Goal: Task Accomplishment & Management: Manage account settings

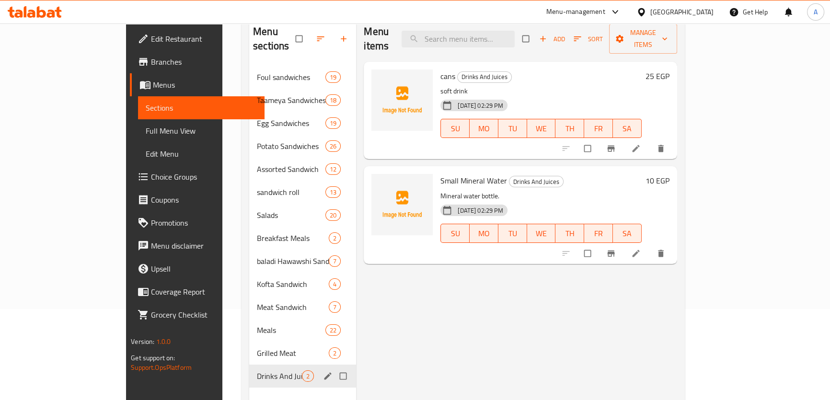
scroll to position [41, 0]
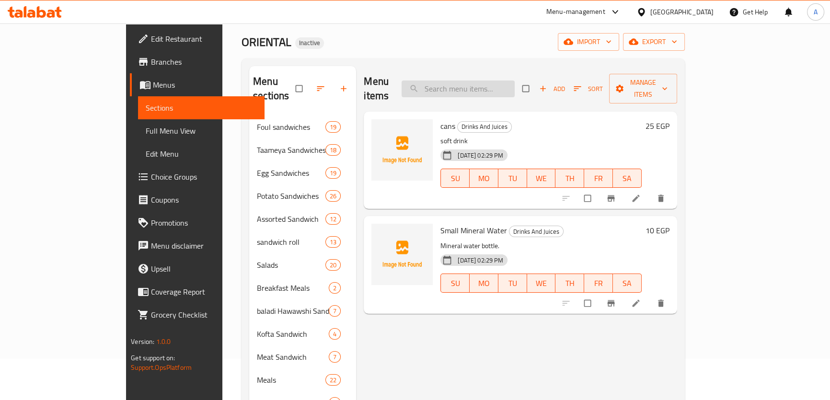
click at [515, 80] on input "search" at bounding box center [458, 88] width 113 height 17
click at [146, 125] on span "Full Menu View" at bounding box center [201, 130] width 111 height 11
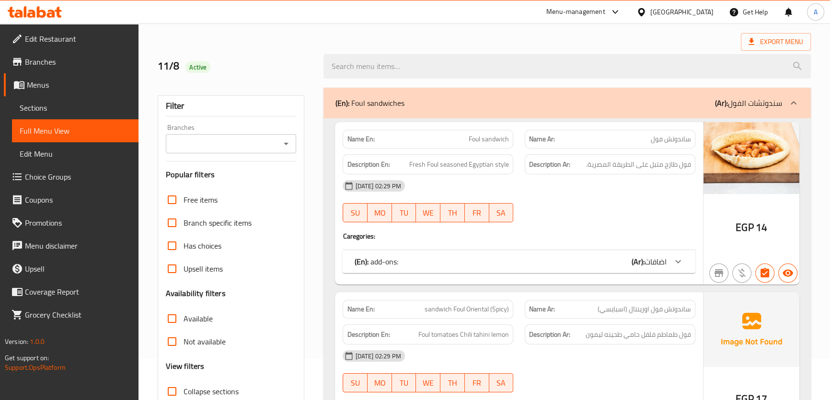
click at [541, 38] on div "Export Menu" at bounding box center [484, 42] width 653 height 18
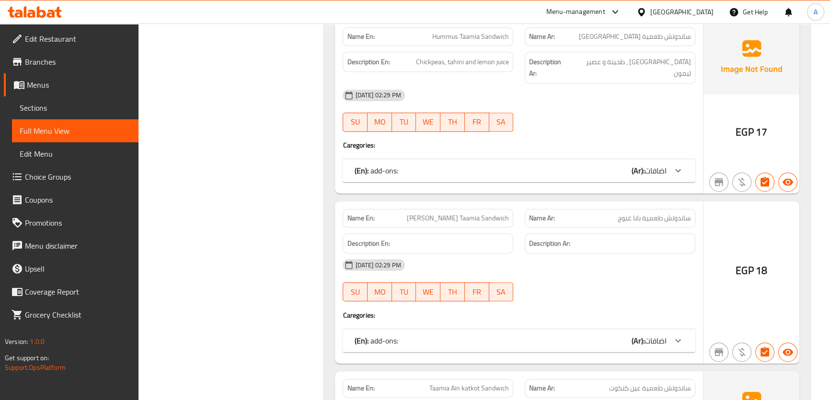
scroll to position [3884, 0]
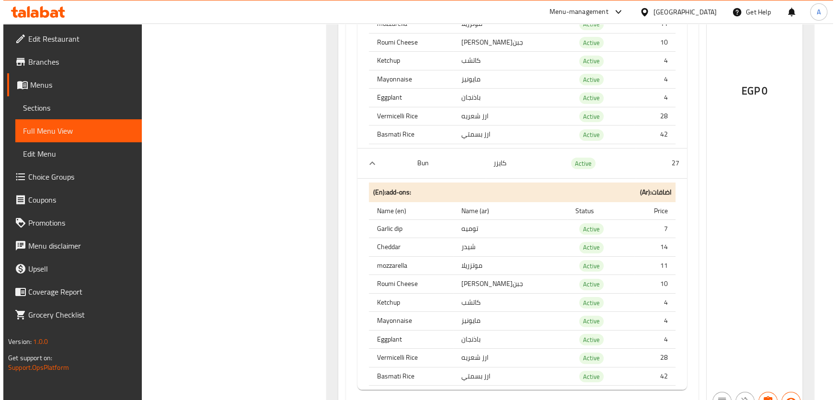
scroll to position [0, 0]
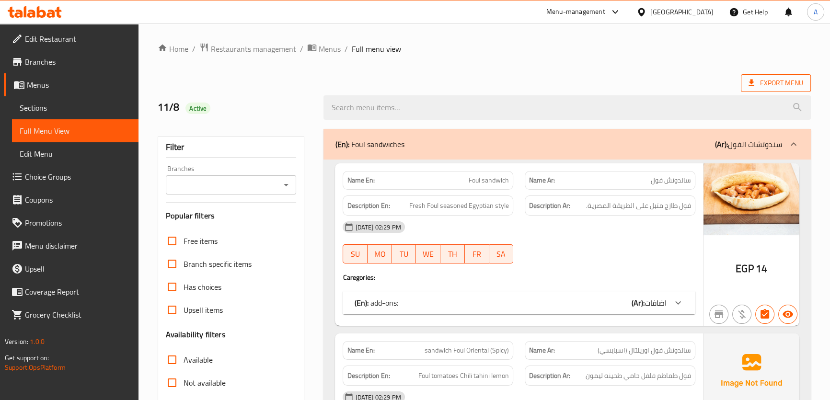
click at [762, 81] on span "Export Menu" at bounding box center [775, 83] width 55 height 12
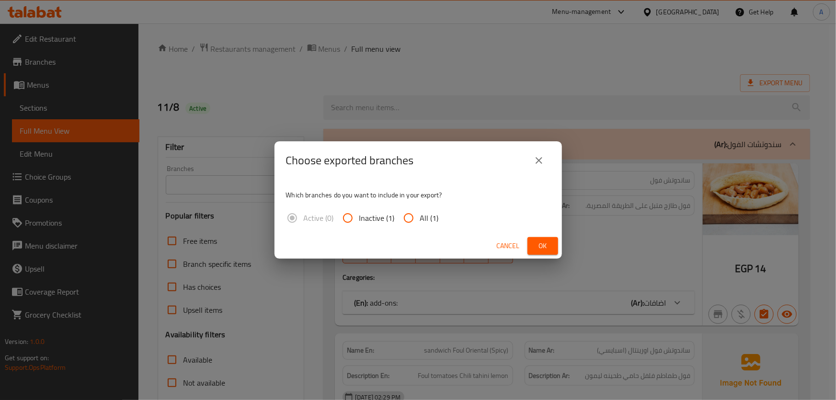
click at [431, 217] on span "All (1)" at bounding box center [429, 217] width 19 height 11
click at [420, 217] on input "All (1)" at bounding box center [408, 218] width 23 height 23
radio input "true"
click at [530, 241] on button "Ok" at bounding box center [543, 246] width 31 height 18
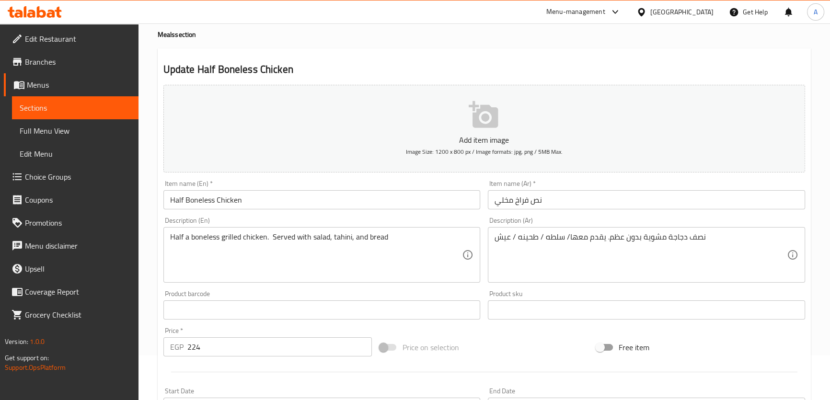
scroll to position [45, 0]
click at [81, 133] on span "Full Menu View" at bounding box center [75, 130] width 111 height 11
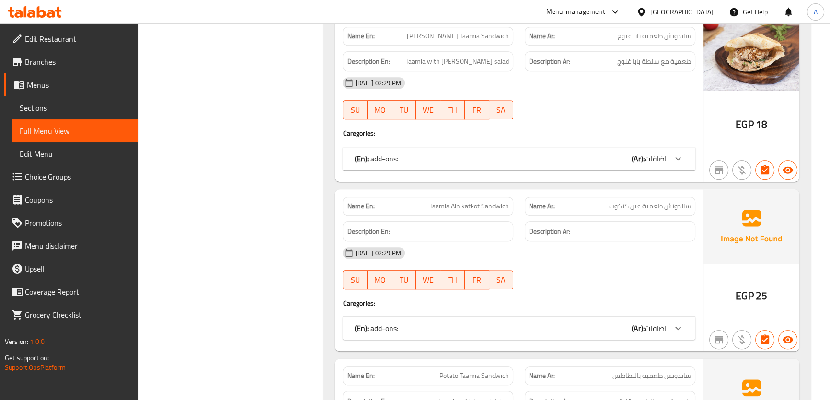
scroll to position [5389, 0]
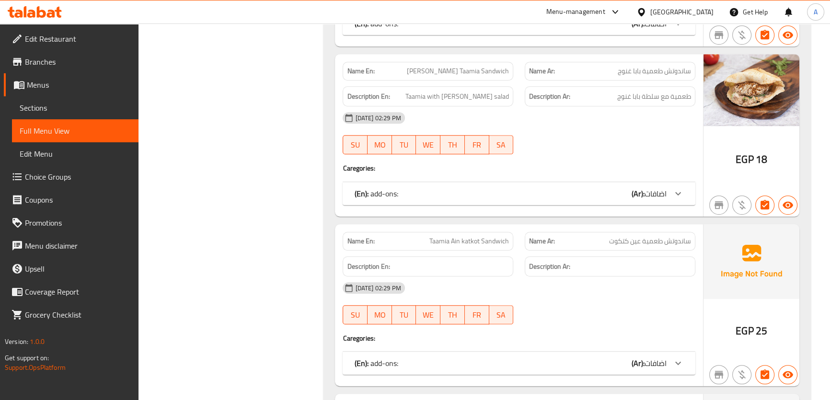
copy span "[PERSON_NAME] Taamia Sandwich"
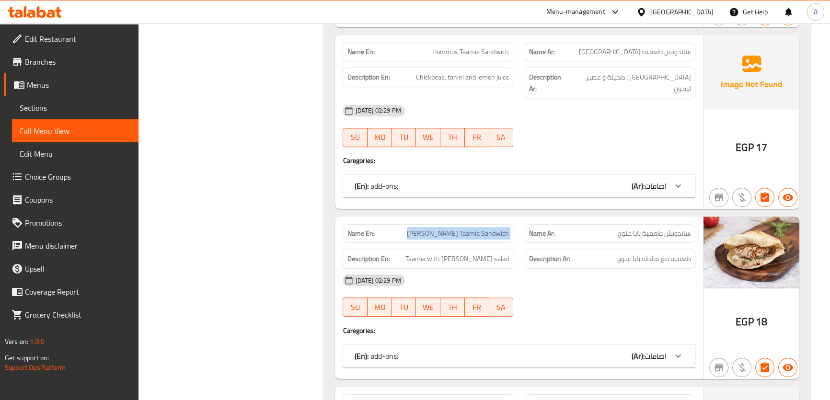
scroll to position [5209, 0]
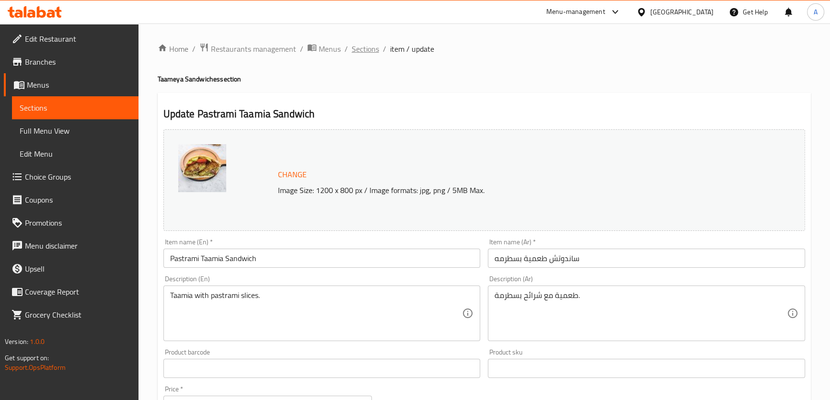
click at [372, 49] on span "Sections" at bounding box center [365, 48] width 27 height 11
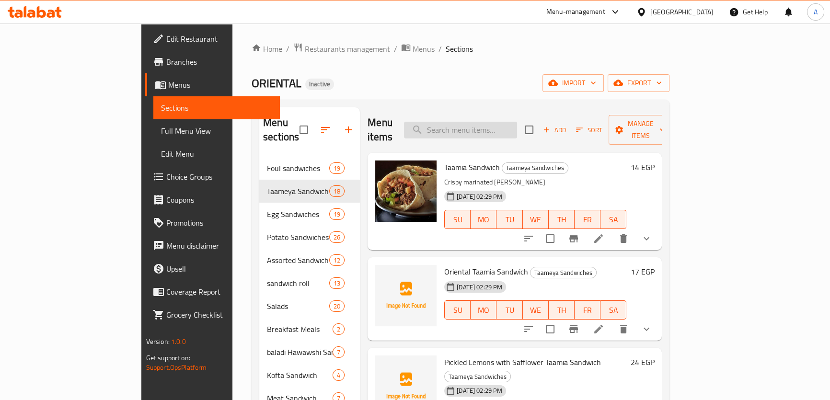
click at [505, 122] on input "search" at bounding box center [460, 130] width 113 height 17
paste input "[PERSON_NAME] Taamia Sandwich"
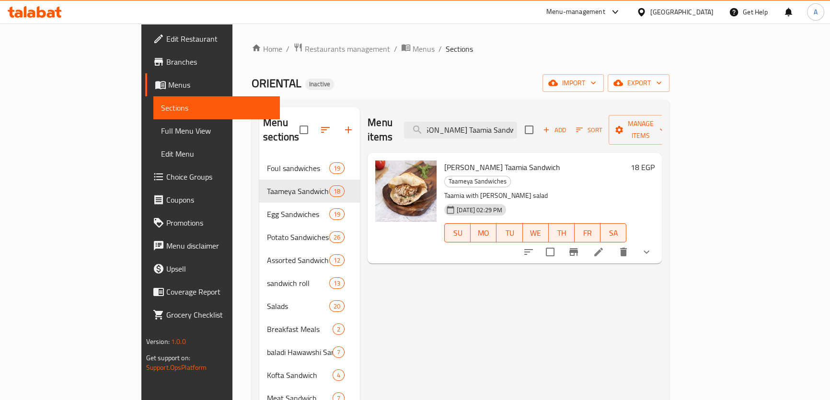
type input "[PERSON_NAME] Taamia Sandwich"
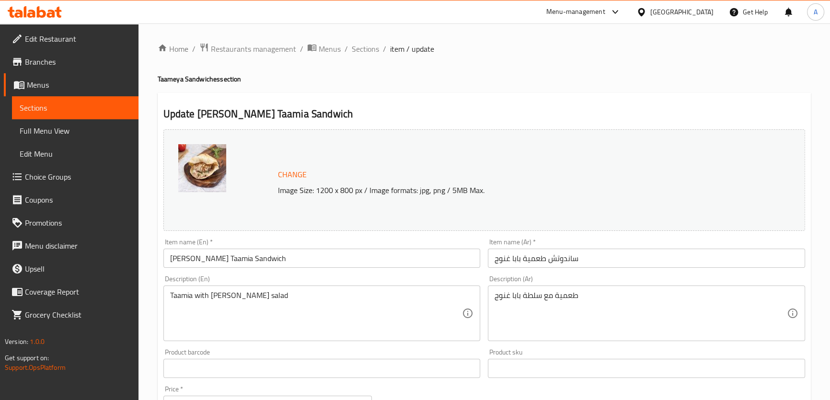
drag, startPoint x: 376, startPoint y: 240, endPoint x: 328, endPoint y: 287, distance: 66.7
click at [375, 240] on div "Item name (En)   * Baba Ghanoug Taamia Sandwich Item name (En) *" at bounding box center [321, 253] width 317 height 29
click at [307, 311] on textarea "Taamia with [PERSON_NAME] salad" at bounding box center [316, 314] width 292 height 46
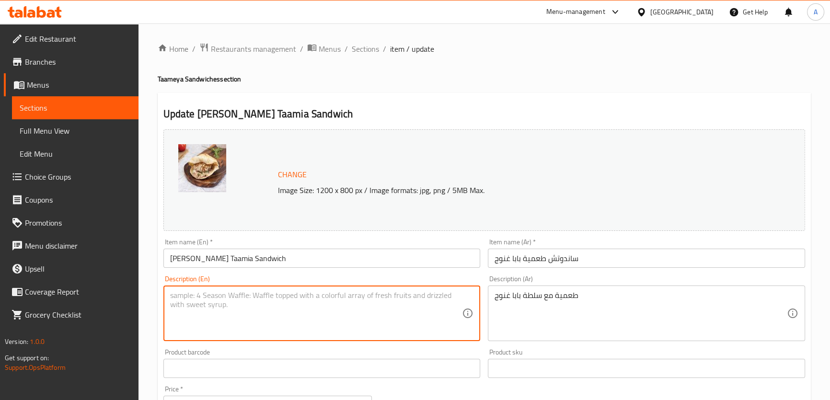
click at [620, 315] on textarea "طعمية مع سلطة بابا غنوج" at bounding box center [640, 314] width 292 height 46
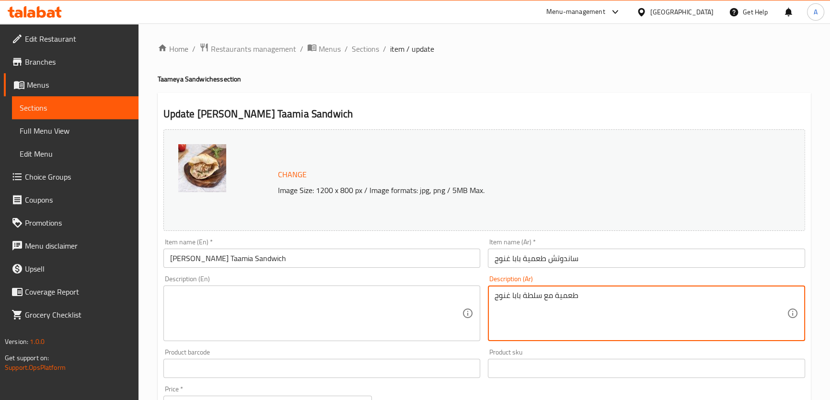
click at [620, 315] on textarea "طعمية مع سلطة بابا غنوج" at bounding box center [640, 314] width 292 height 46
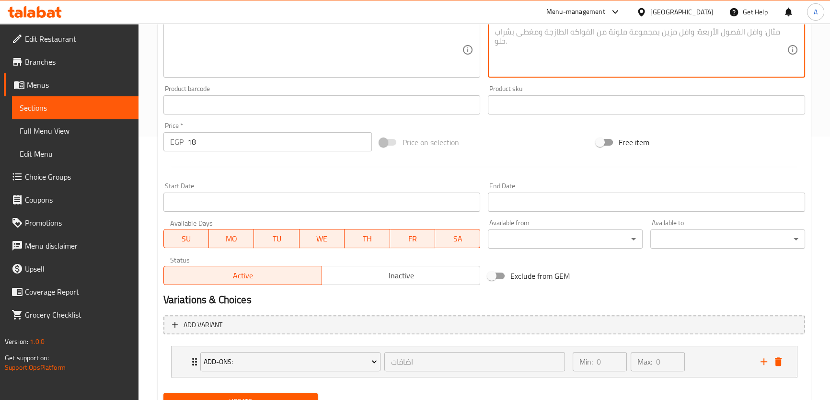
scroll to position [307, 0]
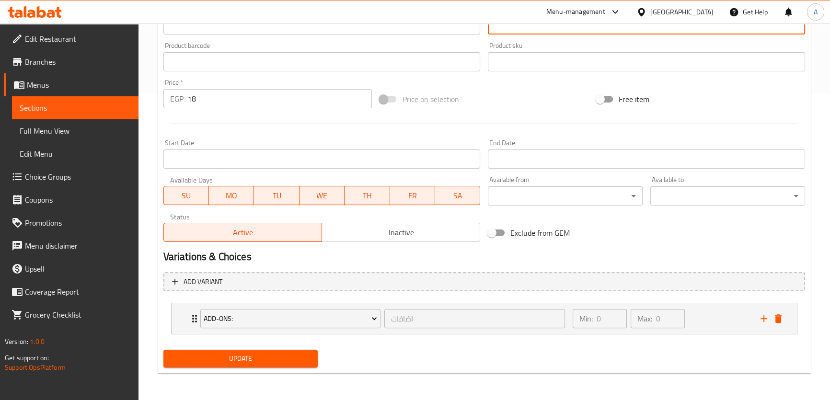
click at [302, 374] on div "Home / Restaurants management / Menus / Sections / item / update Taameya Sandwi…" at bounding box center [484, 58] width 653 height 645
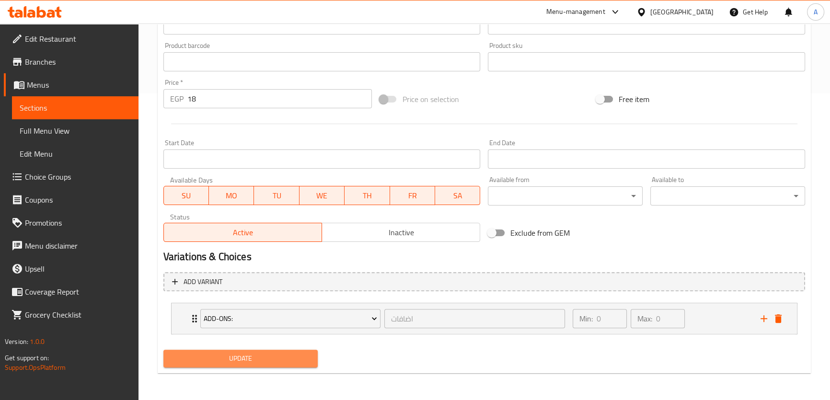
click at [286, 355] on span "Update" at bounding box center [240, 359] width 139 height 12
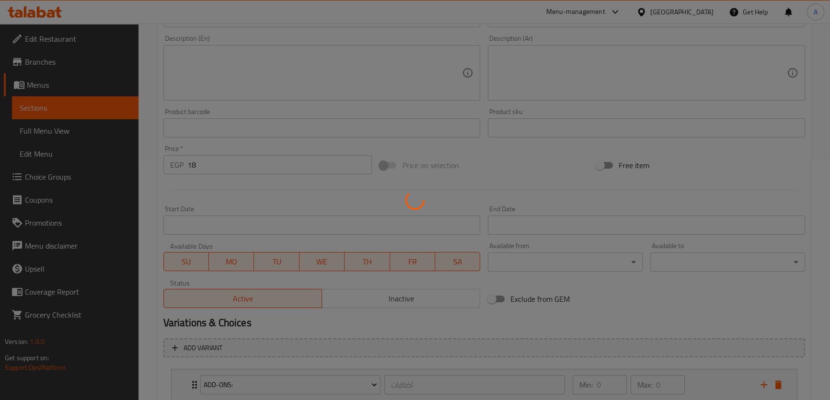
scroll to position [170, 0]
